Goal: Information Seeking & Learning: Understand process/instructions

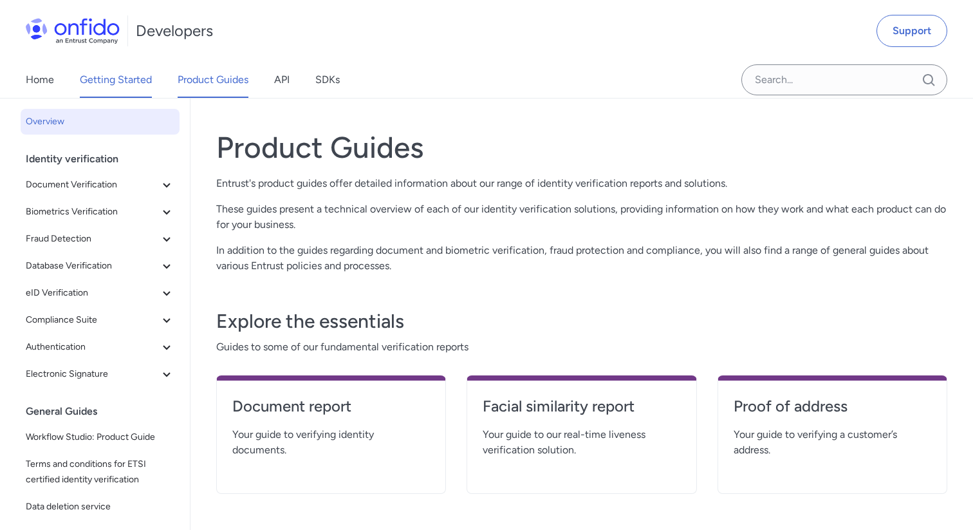
click at [134, 83] on link "Getting Started" at bounding box center [116, 80] width 72 height 36
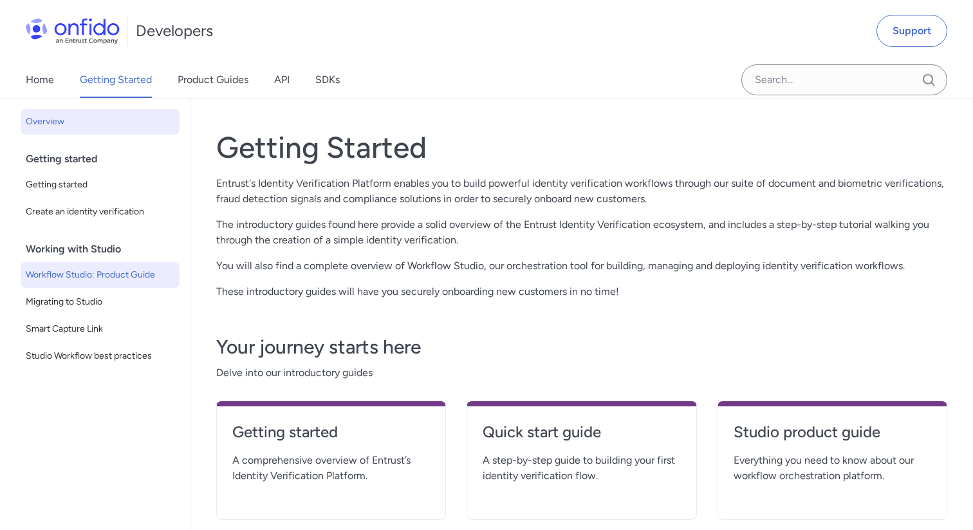
click at [107, 284] on link "Workflow Studio: Product Guide" at bounding box center [100, 275] width 159 height 26
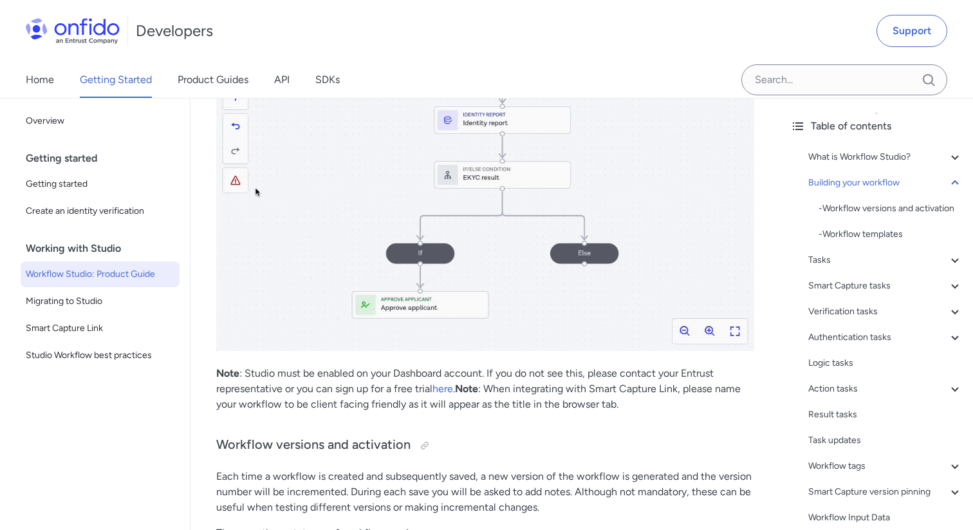
scroll to position [1908, 0]
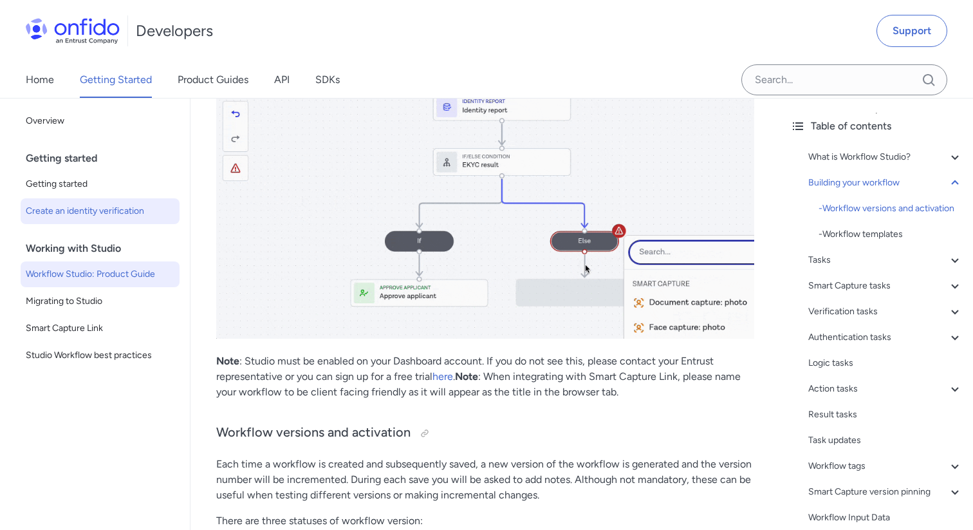
click at [116, 207] on span "Create an identity verification" at bounding box center [100, 210] width 149 height 15
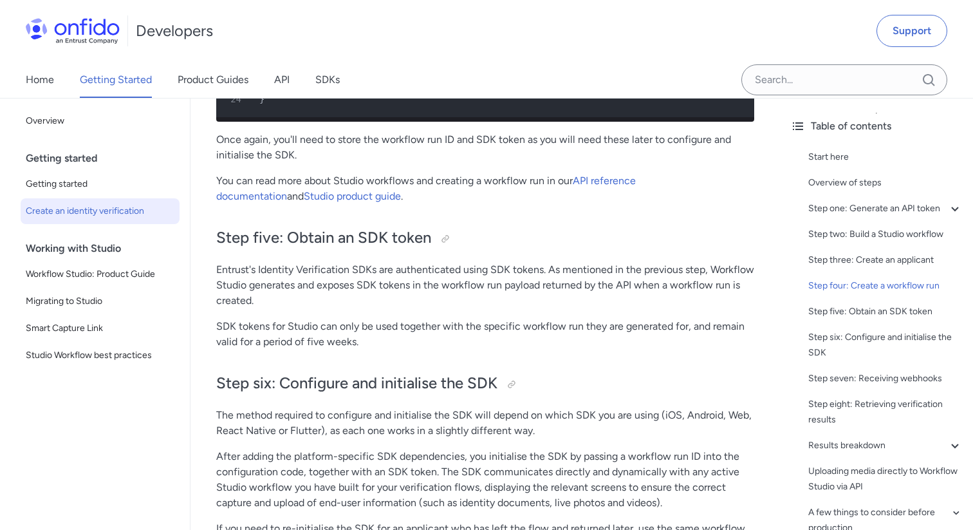
scroll to position [3823, 0]
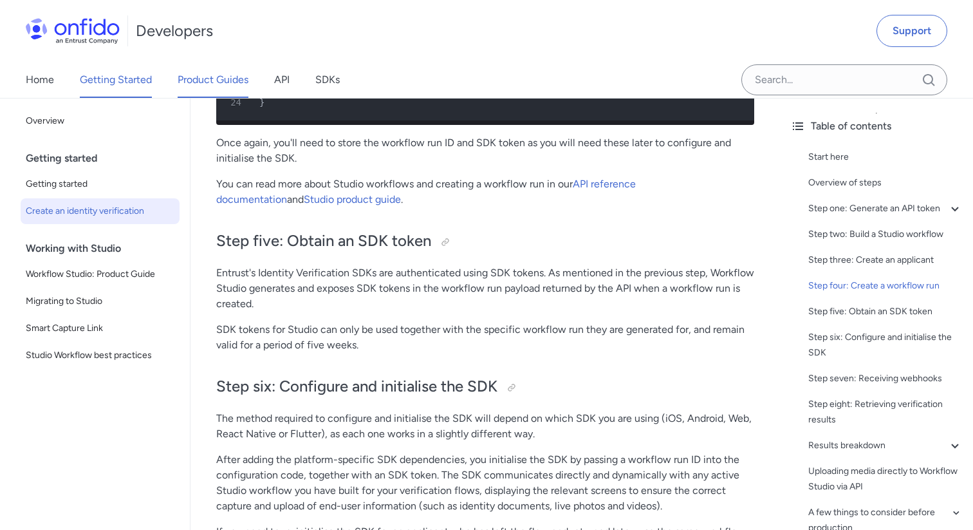
click at [187, 83] on link "Product Guides" at bounding box center [213, 80] width 71 height 36
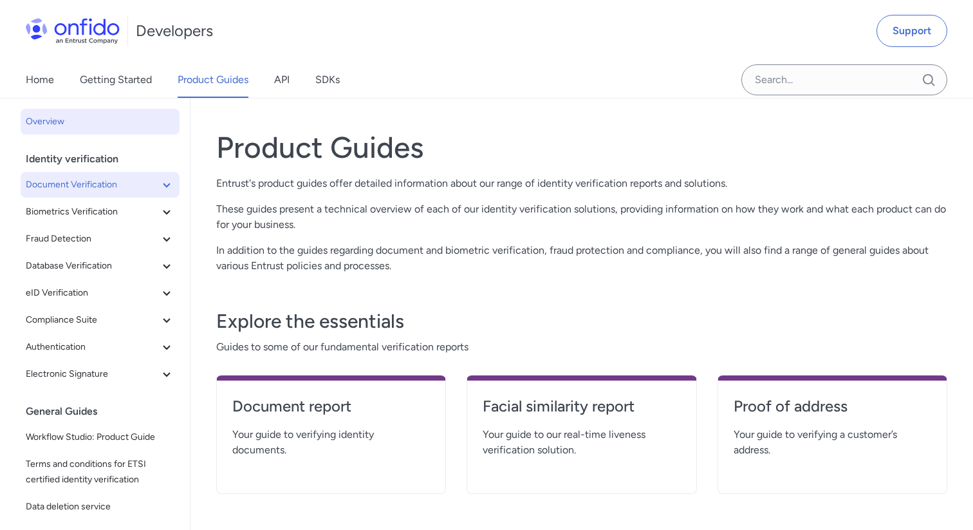
click at [118, 188] on span "Document Verification" at bounding box center [92, 184] width 133 height 15
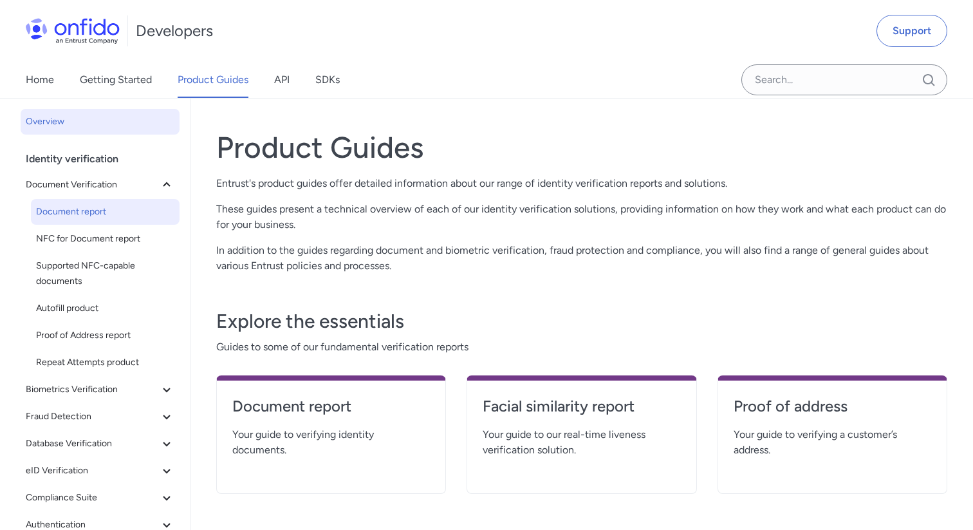
click at [105, 210] on span "Document report" at bounding box center [105, 211] width 138 height 15
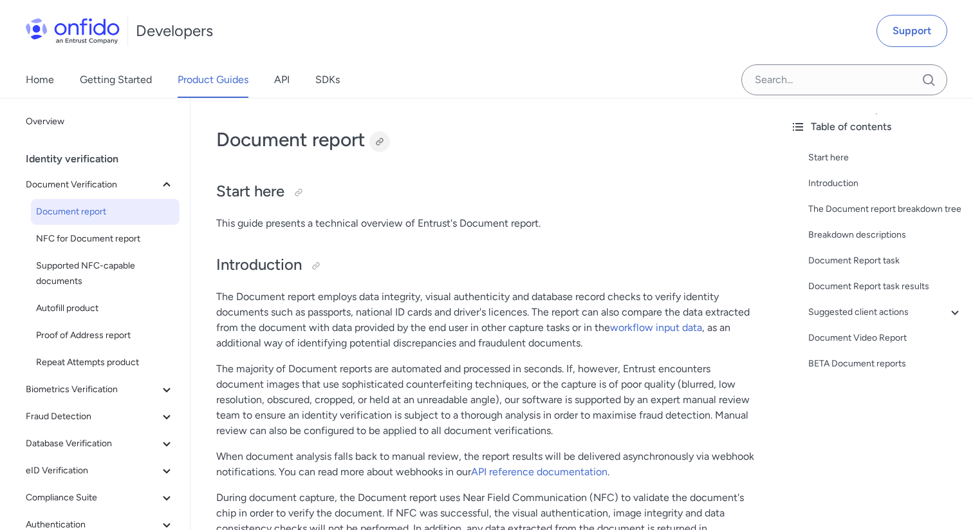
click at [378, 140] on div at bounding box center [380, 141] width 10 height 10
click at [107, 389] on span "Biometrics Verification" at bounding box center [92, 389] width 133 height 15
click at [97, 416] on span "Facial Similarity reports" at bounding box center [105, 416] width 138 height 15
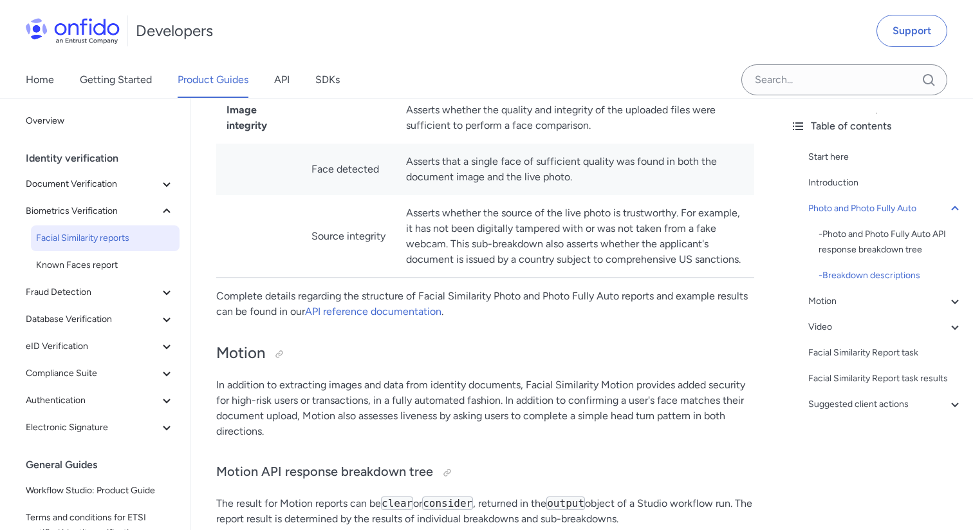
scroll to position [1354, 0]
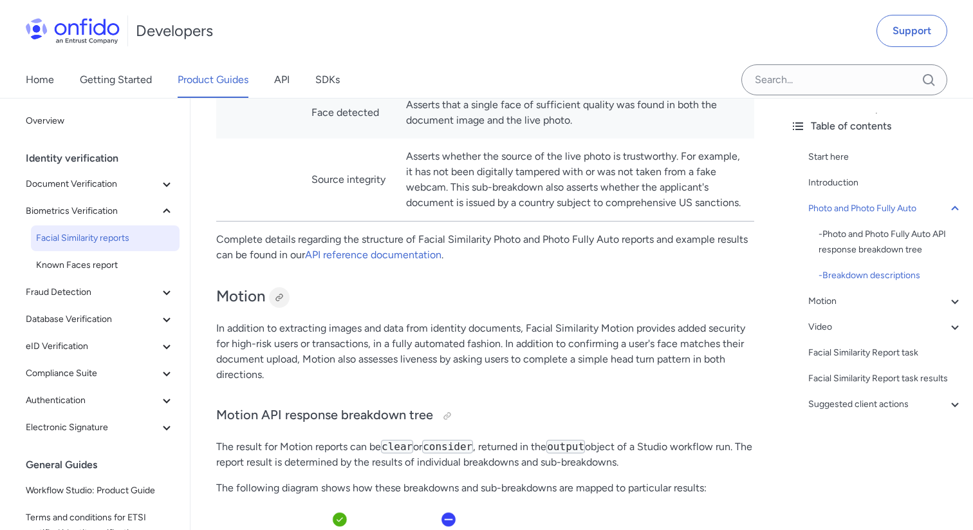
click at [279, 303] on div at bounding box center [279, 297] width 10 height 10
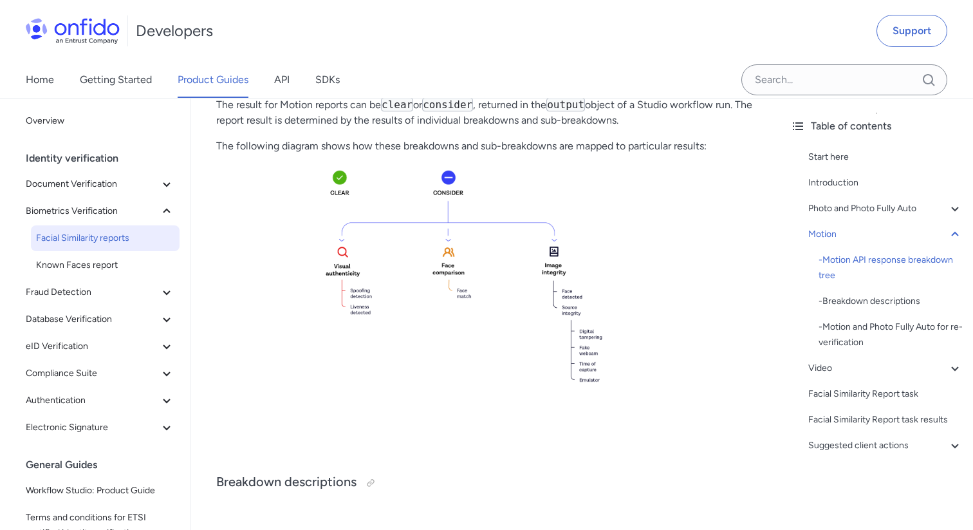
scroll to position [1700, 0]
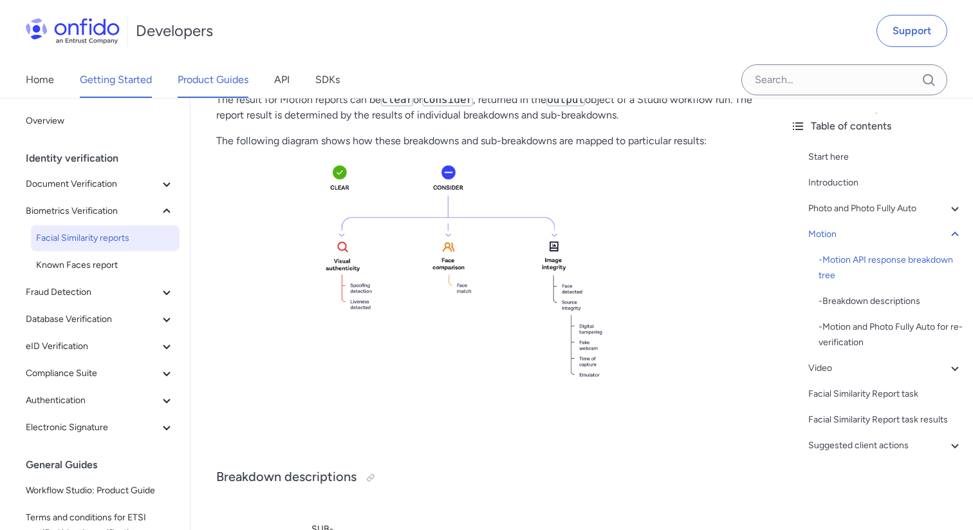
click at [117, 80] on link "Getting Started" at bounding box center [116, 80] width 72 height 36
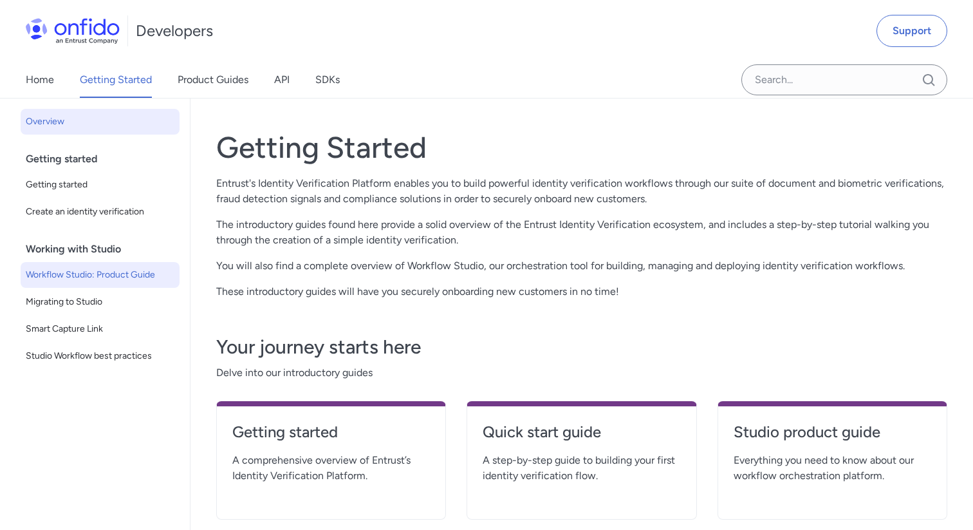
click at [104, 284] on link "Workflow Studio: Product Guide" at bounding box center [100, 275] width 159 height 26
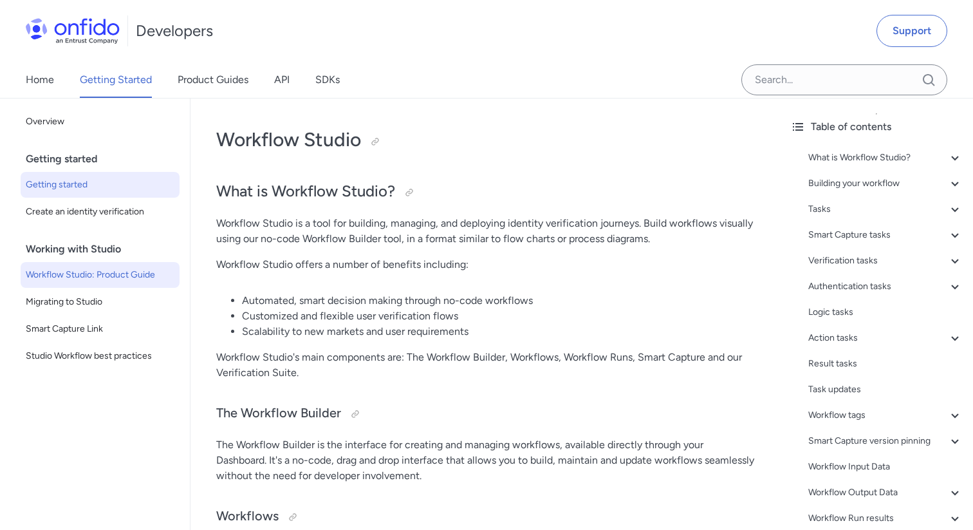
click at [119, 191] on span "Getting started" at bounding box center [100, 184] width 149 height 15
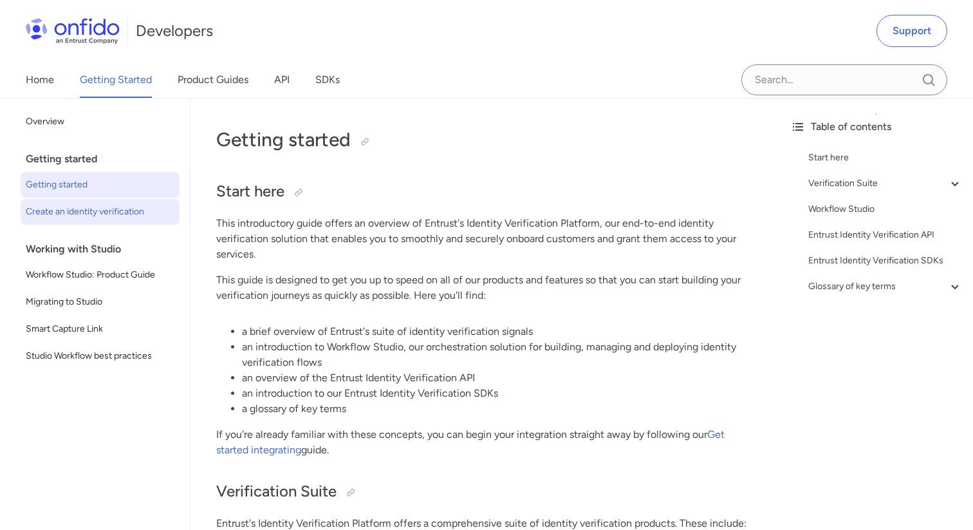
click at [116, 209] on span "Create an identity verification" at bounding box center [100, 211] width 149 height 15
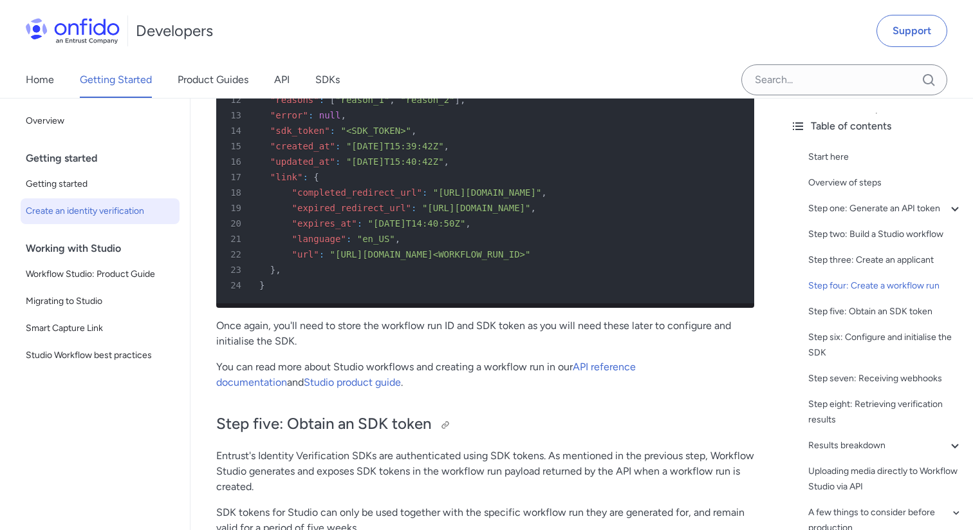
scroll to position [3797, 0]
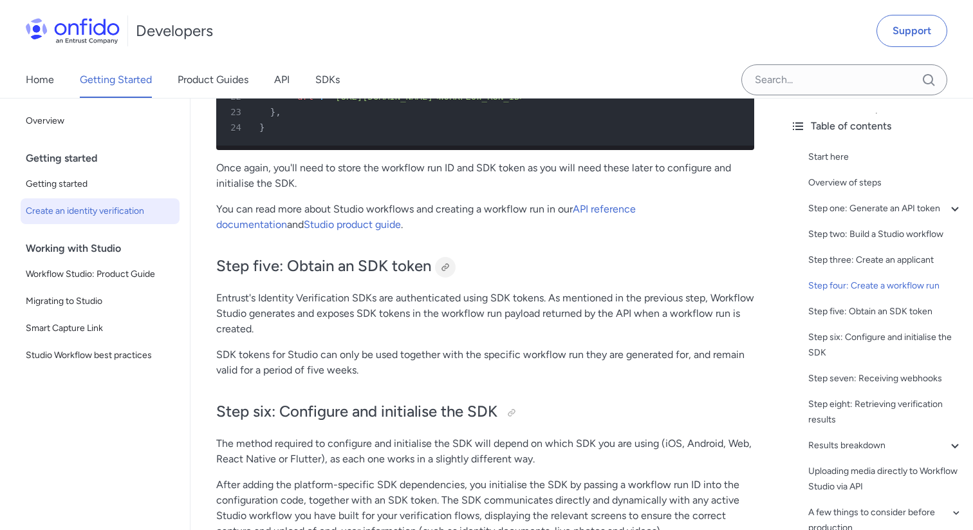
click at [442, 270] on div at bounding box center [445, 267] width 10 height 10
click at [207, 73] on link "Product Guides" at bounding box center [213, 80] width 71 height 36
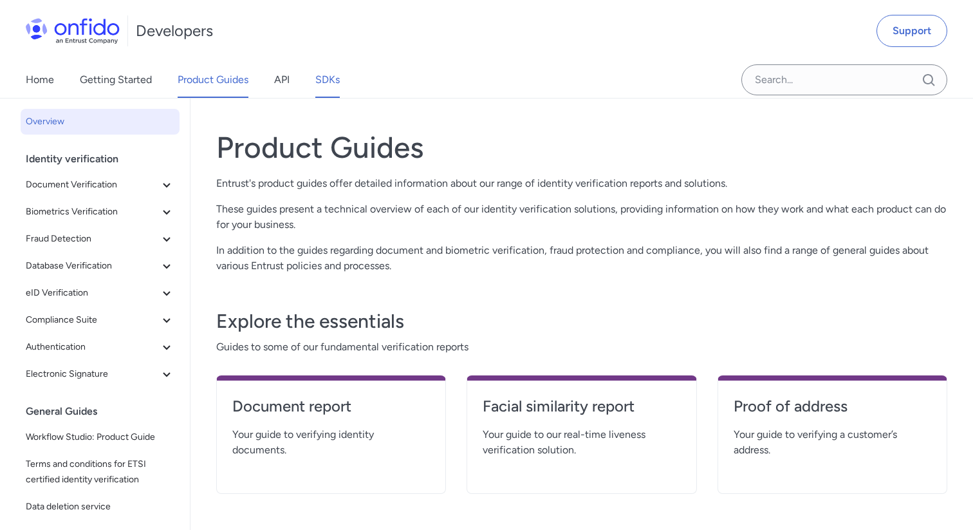
click at [329, 75] on link "SDKs" at bounding box center [327, 80] width 24 height 36
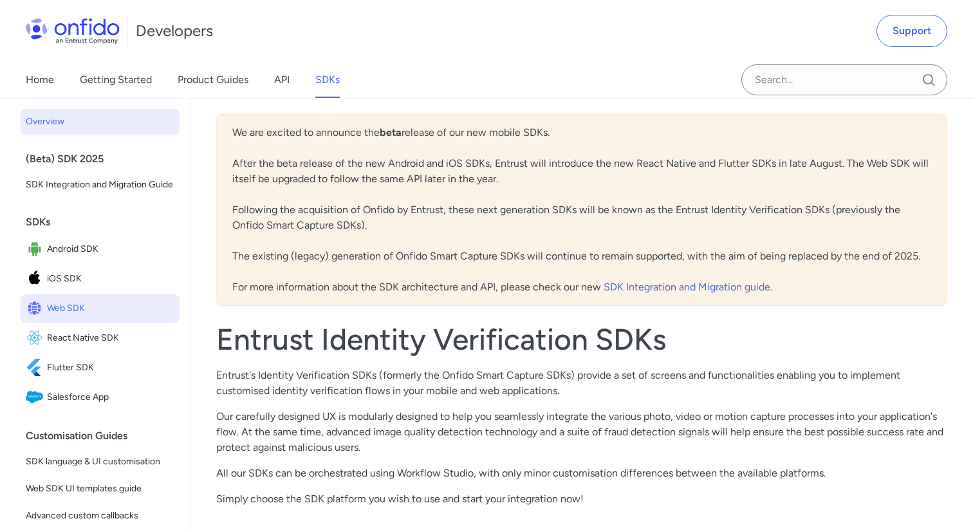
click at [84, 312] on span "Web SDK" at bounding box center [110, 308] width 127 height 18
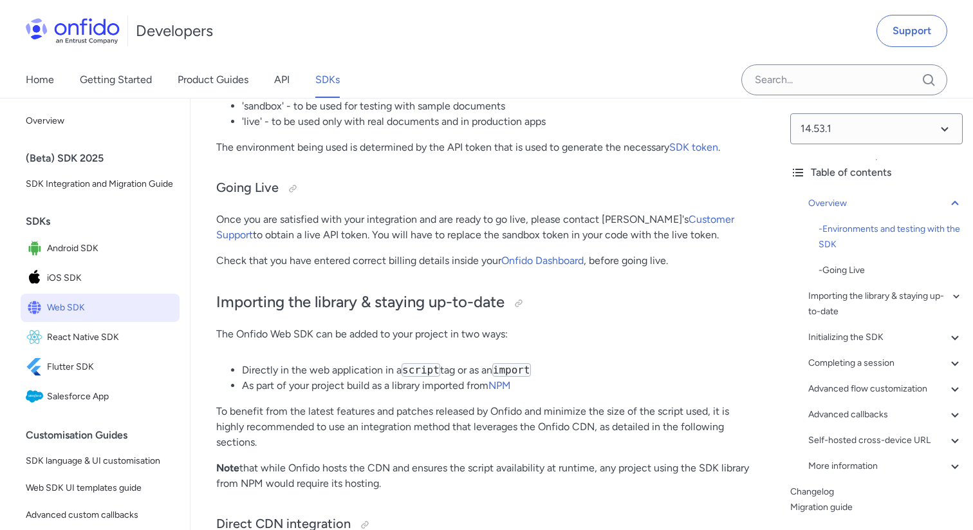
scroll to position [749, 0]
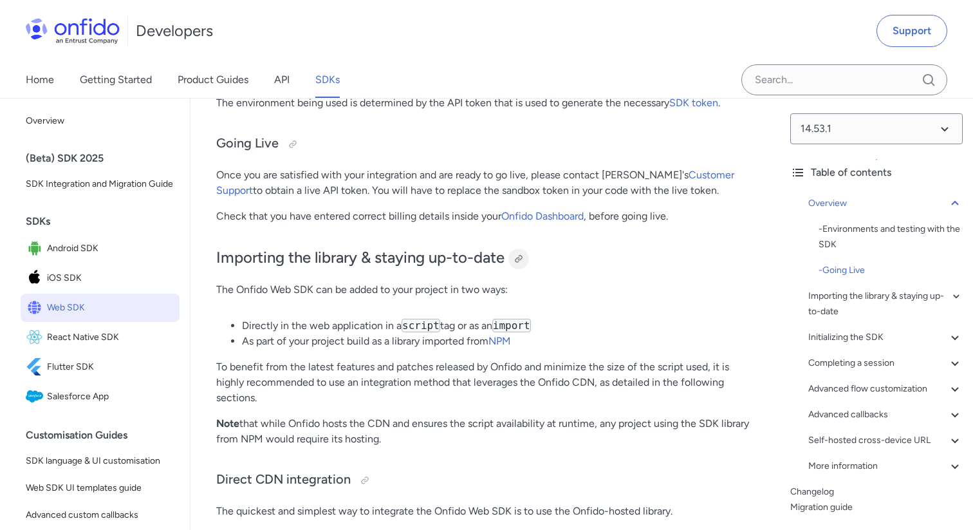
click at [522, 257] on div at bounding box center [519, 259] width 10 height 10
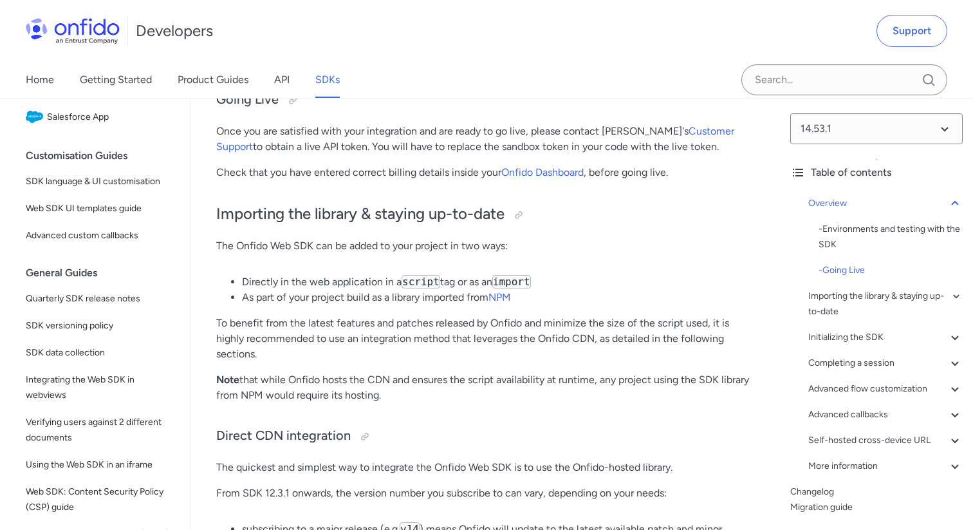
scroll to position [281, 0]
click at [135, 379] on span "Integrating the Web SDK in webviews" at bounding box center [100, 386] width 149 height 31
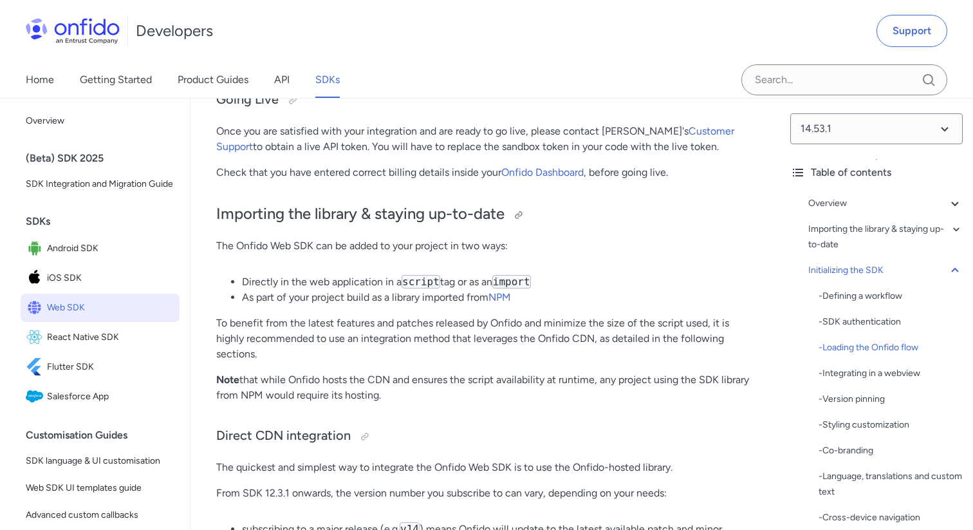
scroll to position [3484, 0]
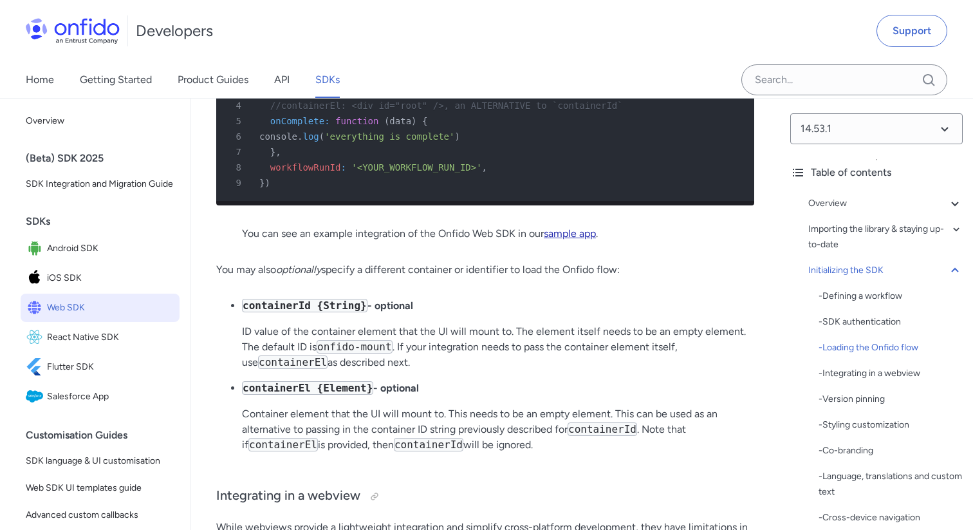
click at [557, 239] on link "sample app" at bounding box center [570, 233] width 52 height 12
click at [122, 79] on link "Getting Started" at bounding box center [116, 80] width 72 height 36
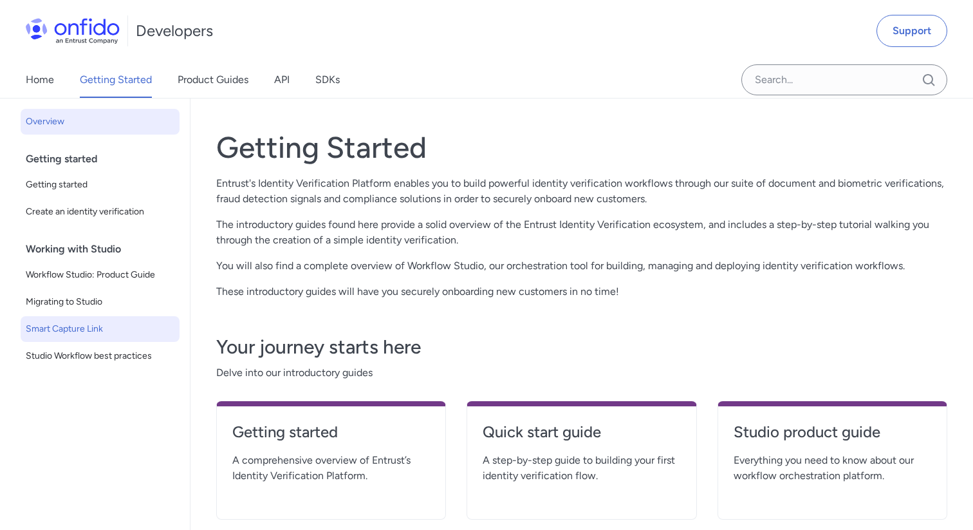
click at [96, 324] on span "Smart Capture Link" at bounding box center [100, 328] width 149 height 15
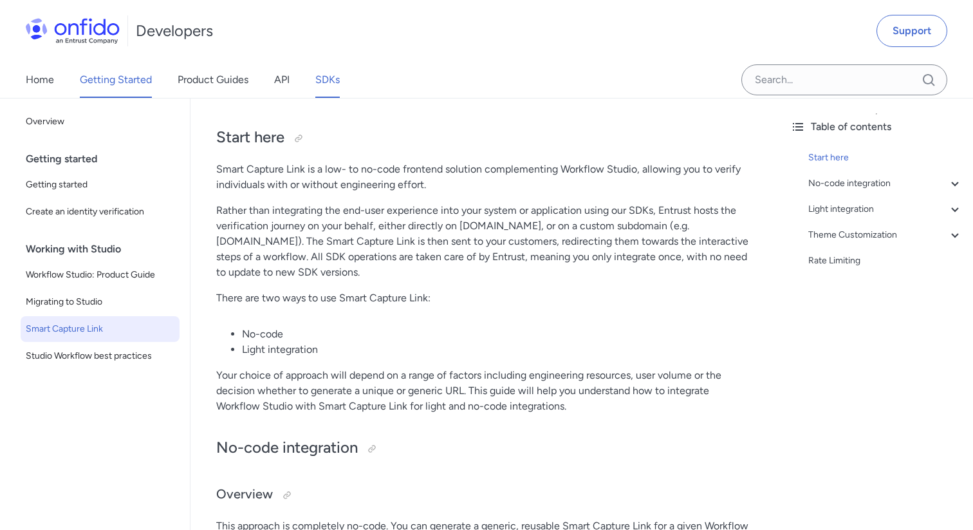
click at [328, 81] on link "SDKs" at bounding box center [327, 80] width 24 height 36
click at [283, 80] on link "API" at bounding box center [281, 80] width 15 height 36
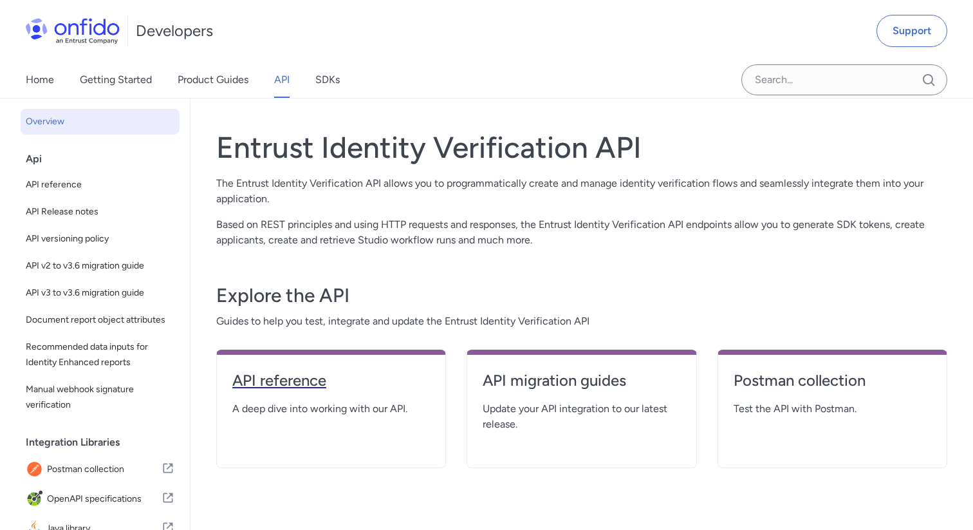
click at [275, 371] on h4 "API reference" at bounding box center [331, 380] width 198 height 21
select select "http"
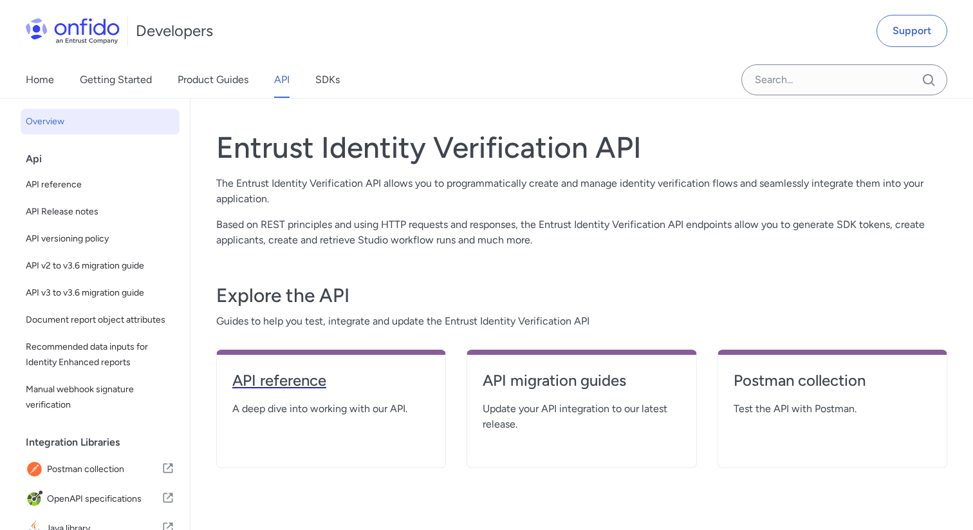
select select "http"
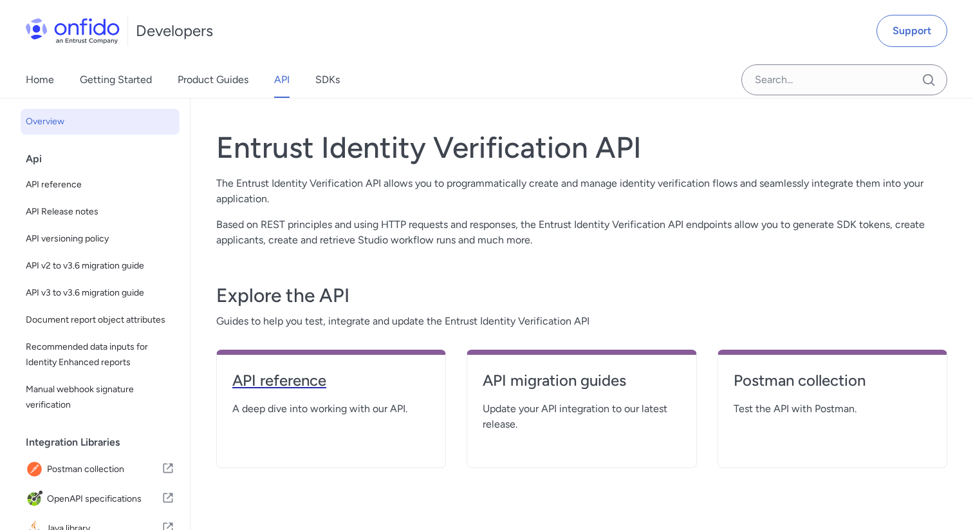
select select "http"
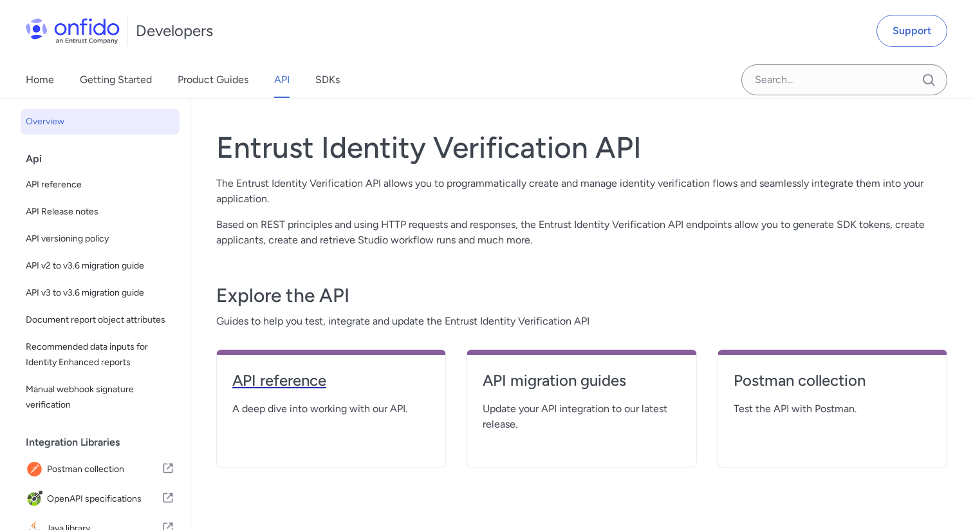
select select "http"
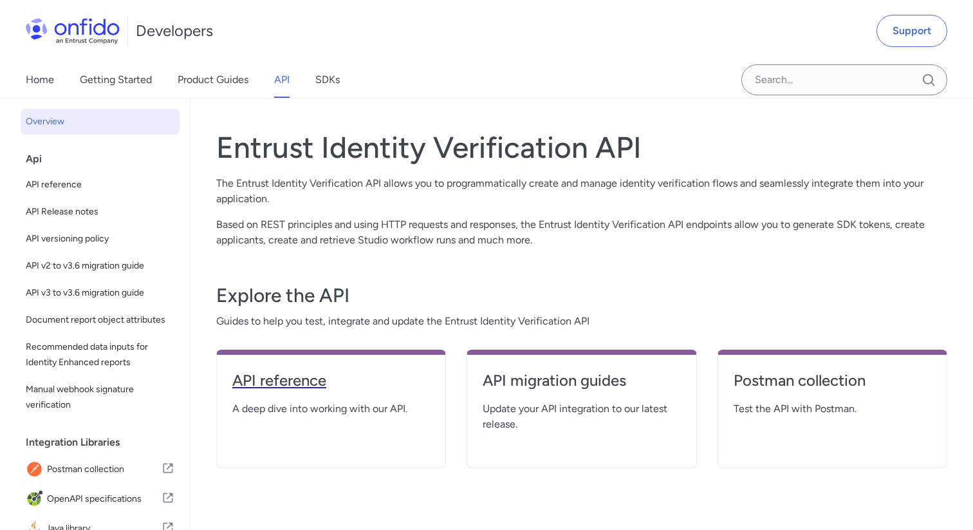
select select "http"
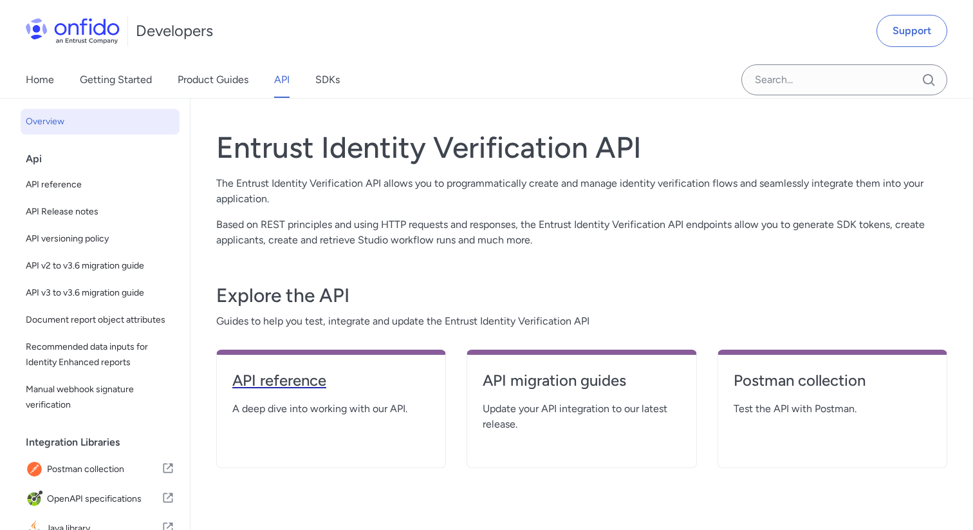
select select "http"
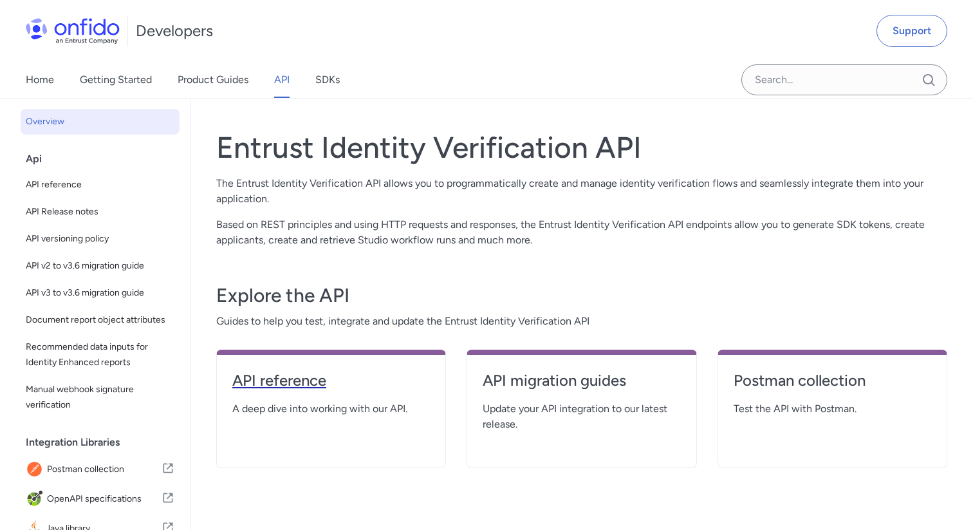
select select "http"
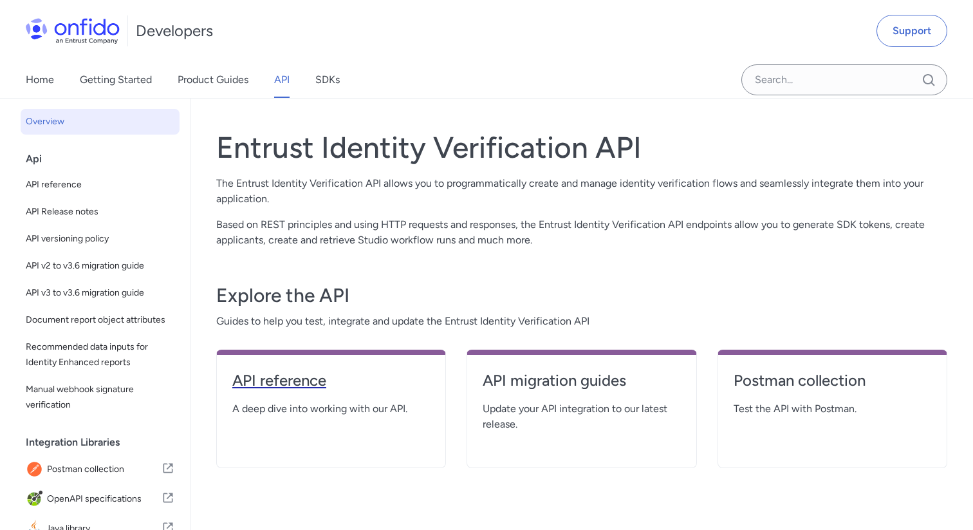
select select "http"
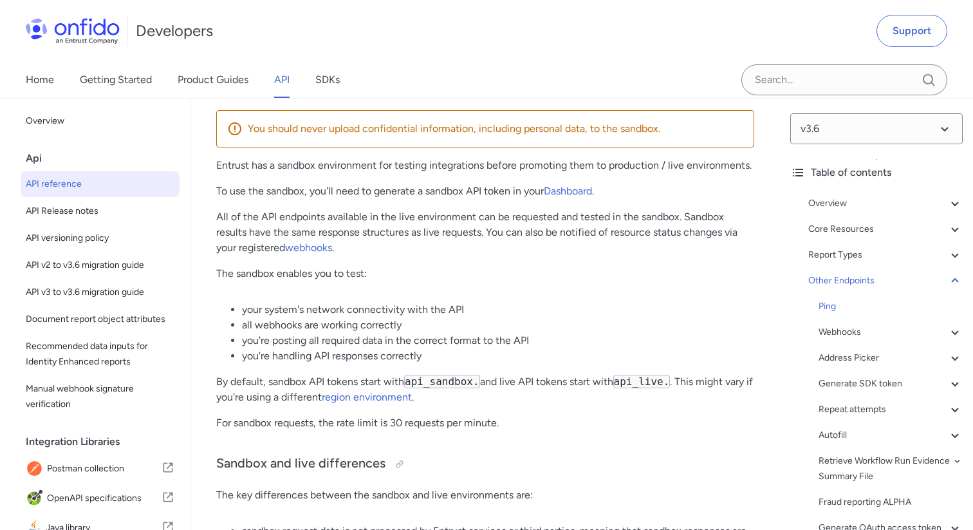
scroll to position [114454, 0]
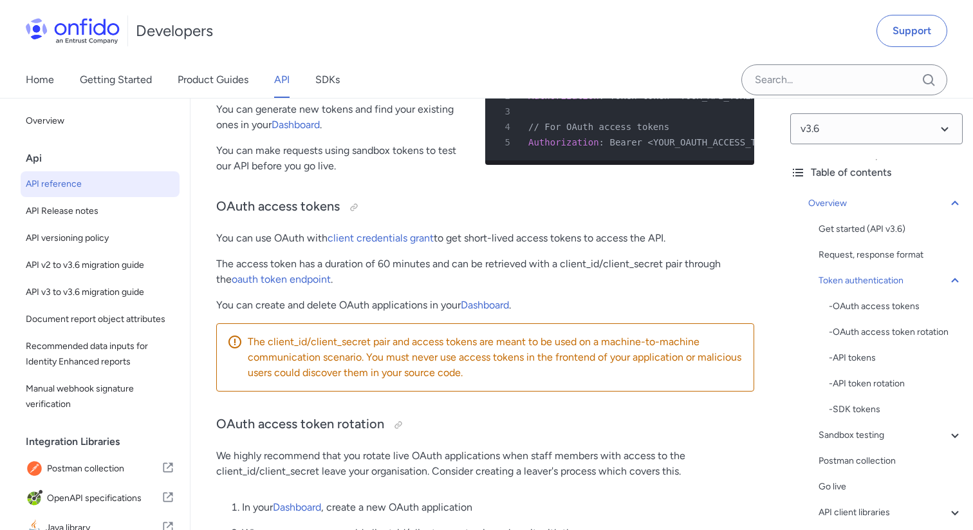
scroll to position [3208, 0]
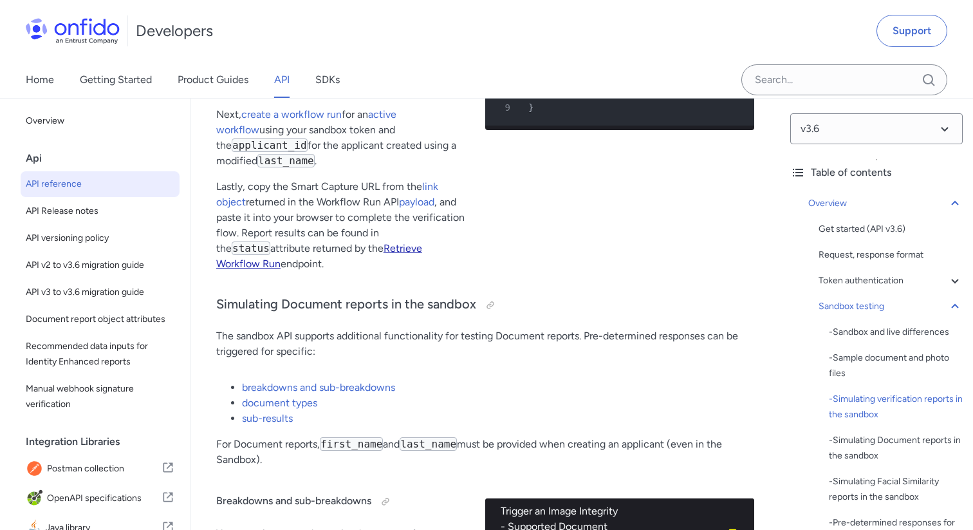
click at [405, 269] on link "Retrieve Workflow Run" at bounding box center [319, 256] width 206 height 28
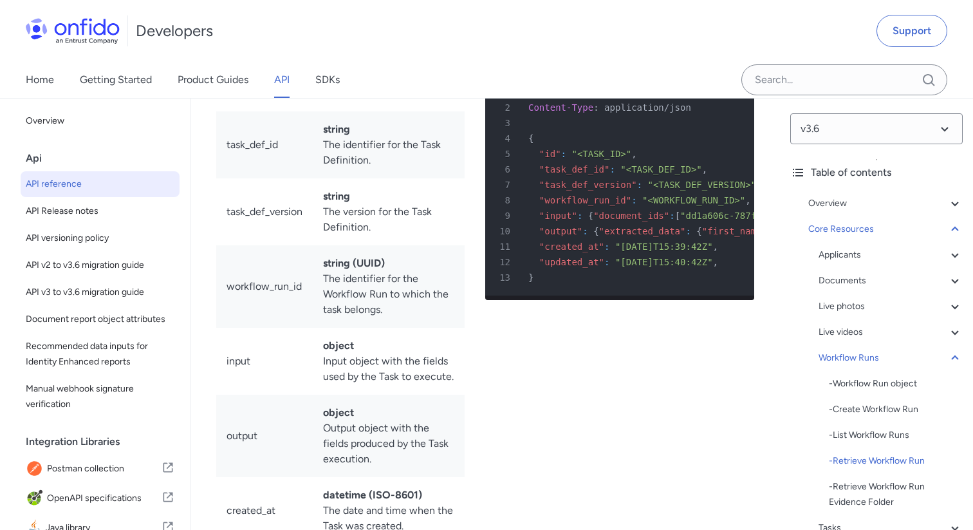
scroll to position [37757, 0]
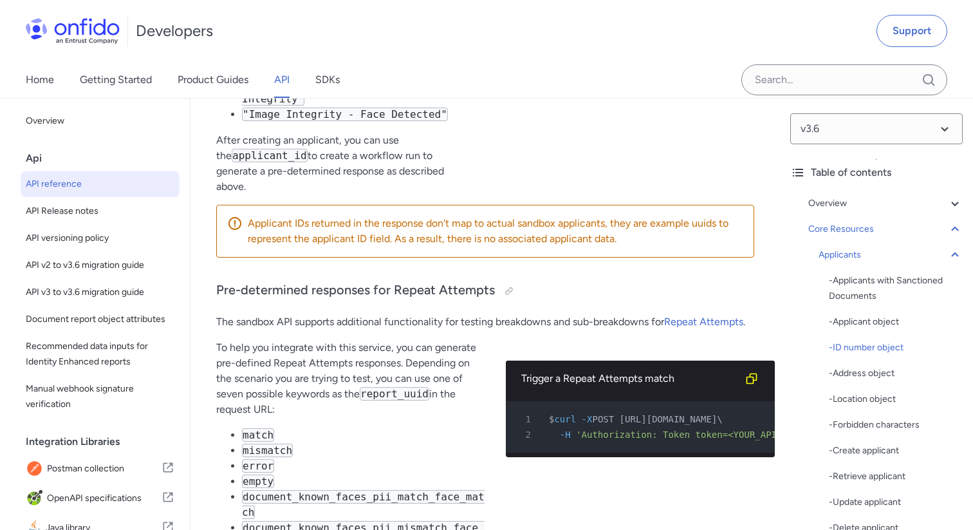
scroll to position [15939, 0]
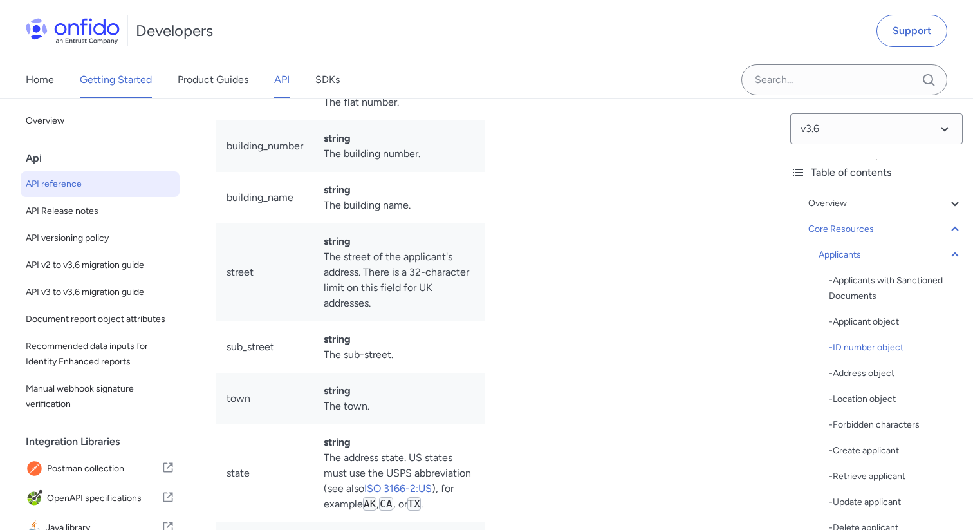
click at [134, 80] on link "Getting Started" at bounding box center [116, 80] width 72 height 36
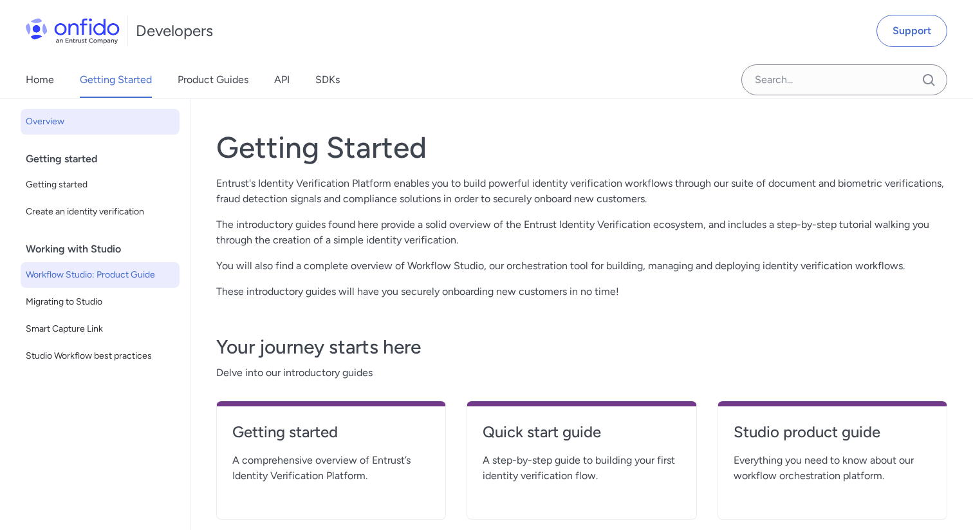
click at [90, 283] on link "Workflow Studio: Product Guide" at bounding box center [100, 275] width 159 height 26
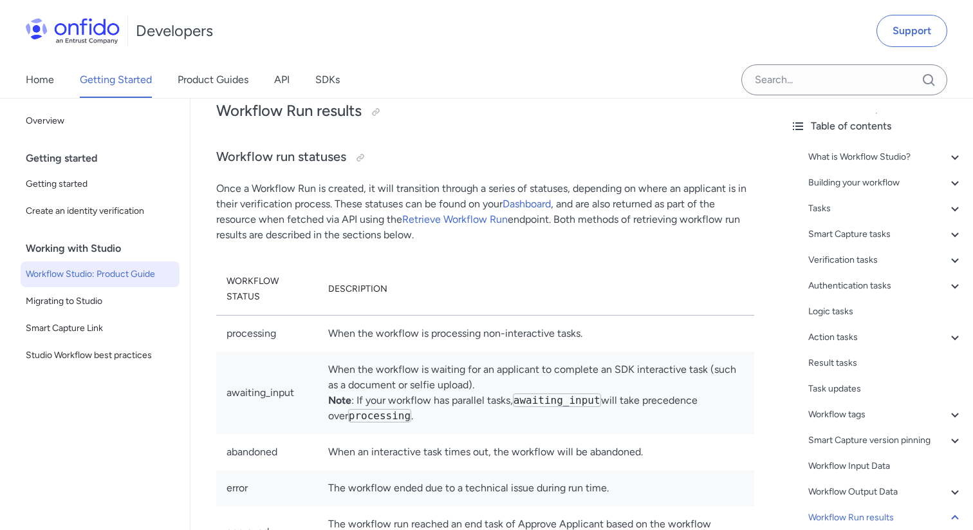
scroll to position [26160, 0]
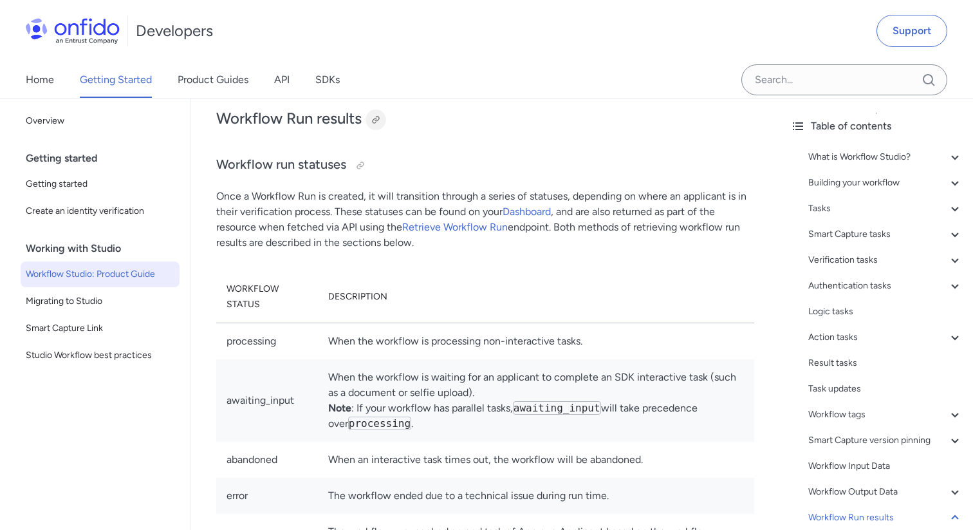
click at [377, 116] on div at bounding box center [376, 120] width 10 height 10
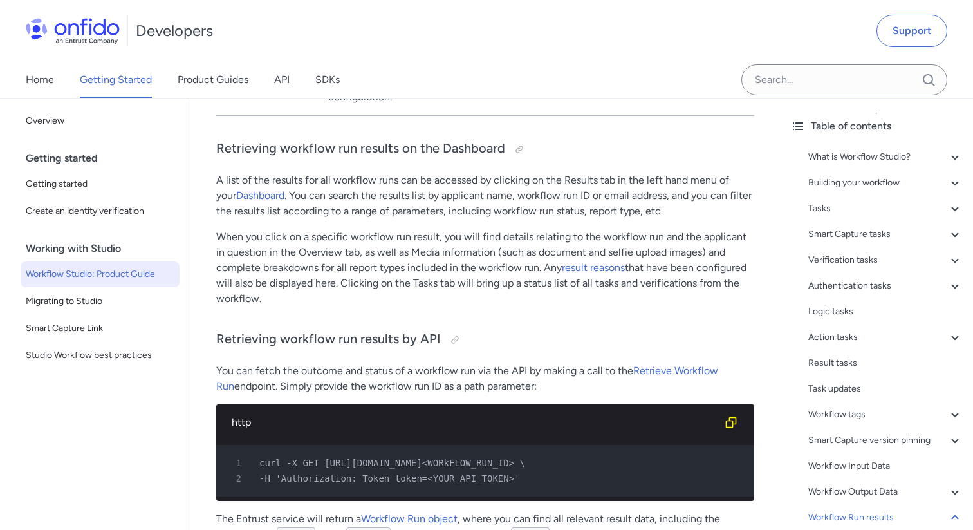
scroll to position [26721, 0]
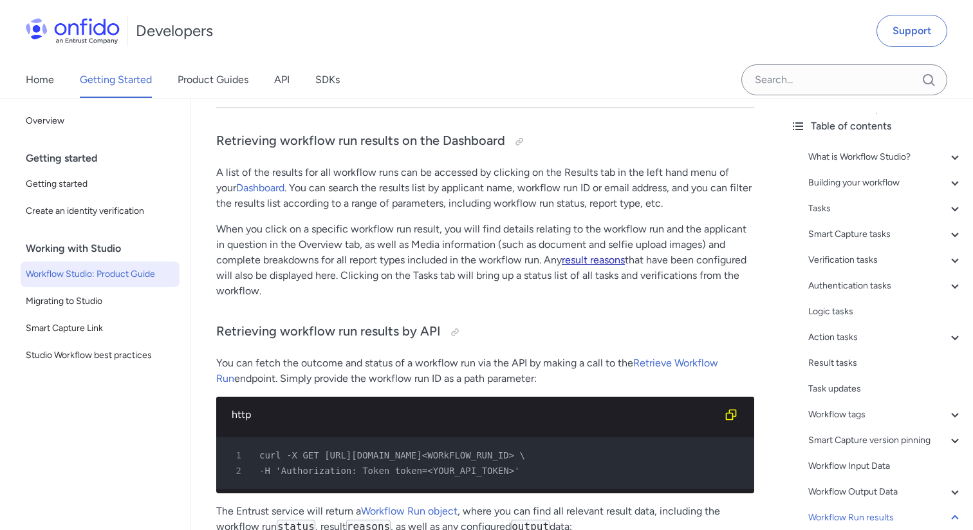
click at [573, 261] on link "result reasons" at bounding box center [593, 260] width 63 height 12
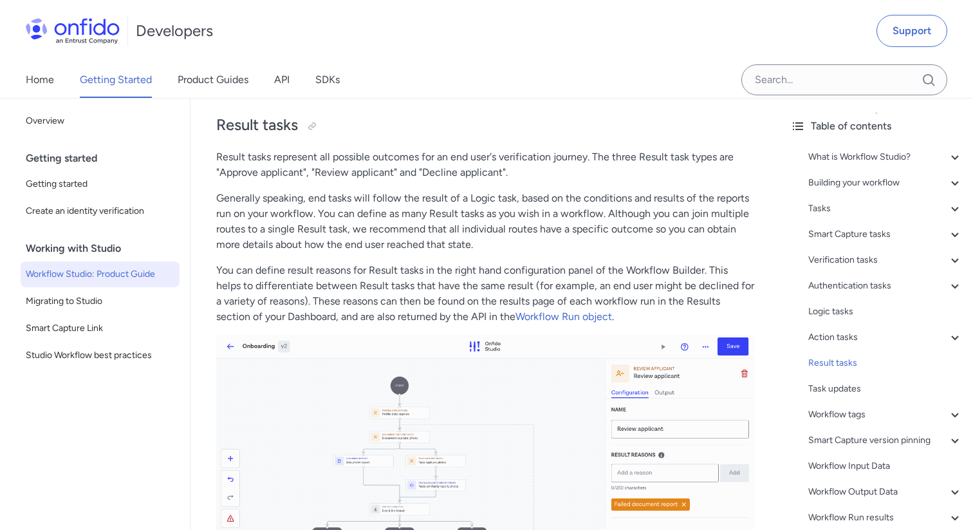
scroll to position [20203, 0]
click at [313, 128] on div at bounding box center [312, 127] width 10 height 10
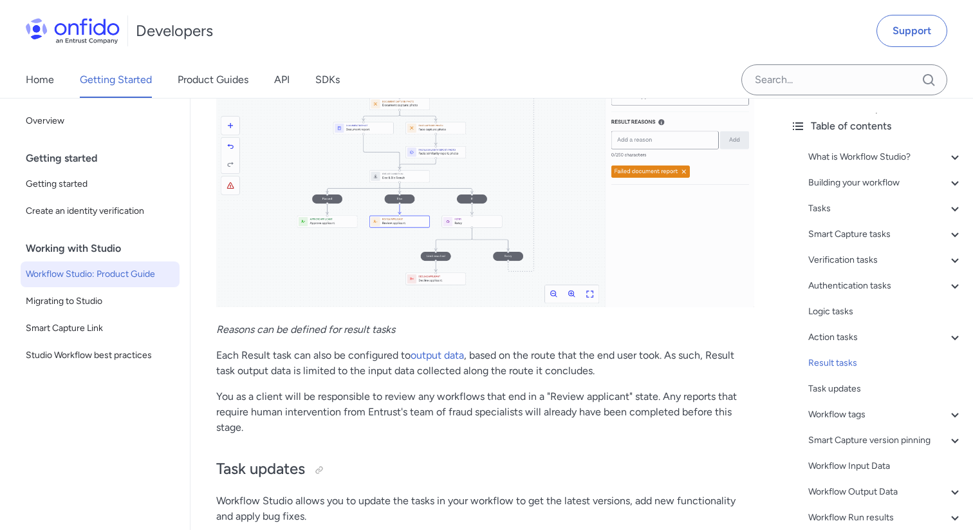
scroll to position [20538, 0]
